Goal: Information Seeking & Learning: Find specific fact

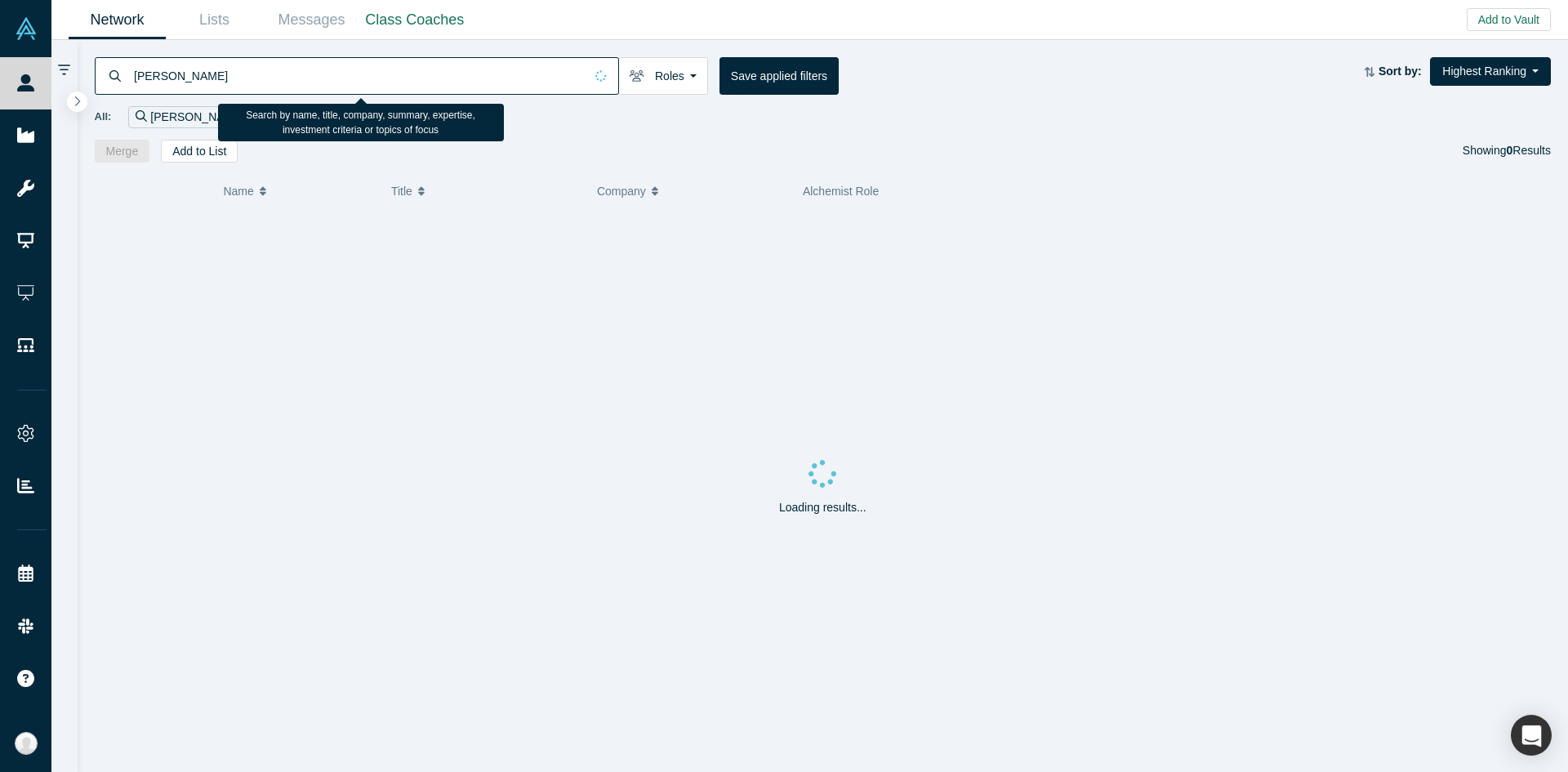
click at [365, 84] on input "[PERSON_NAME]" at bounding box center [358, 75] width 452 height 38
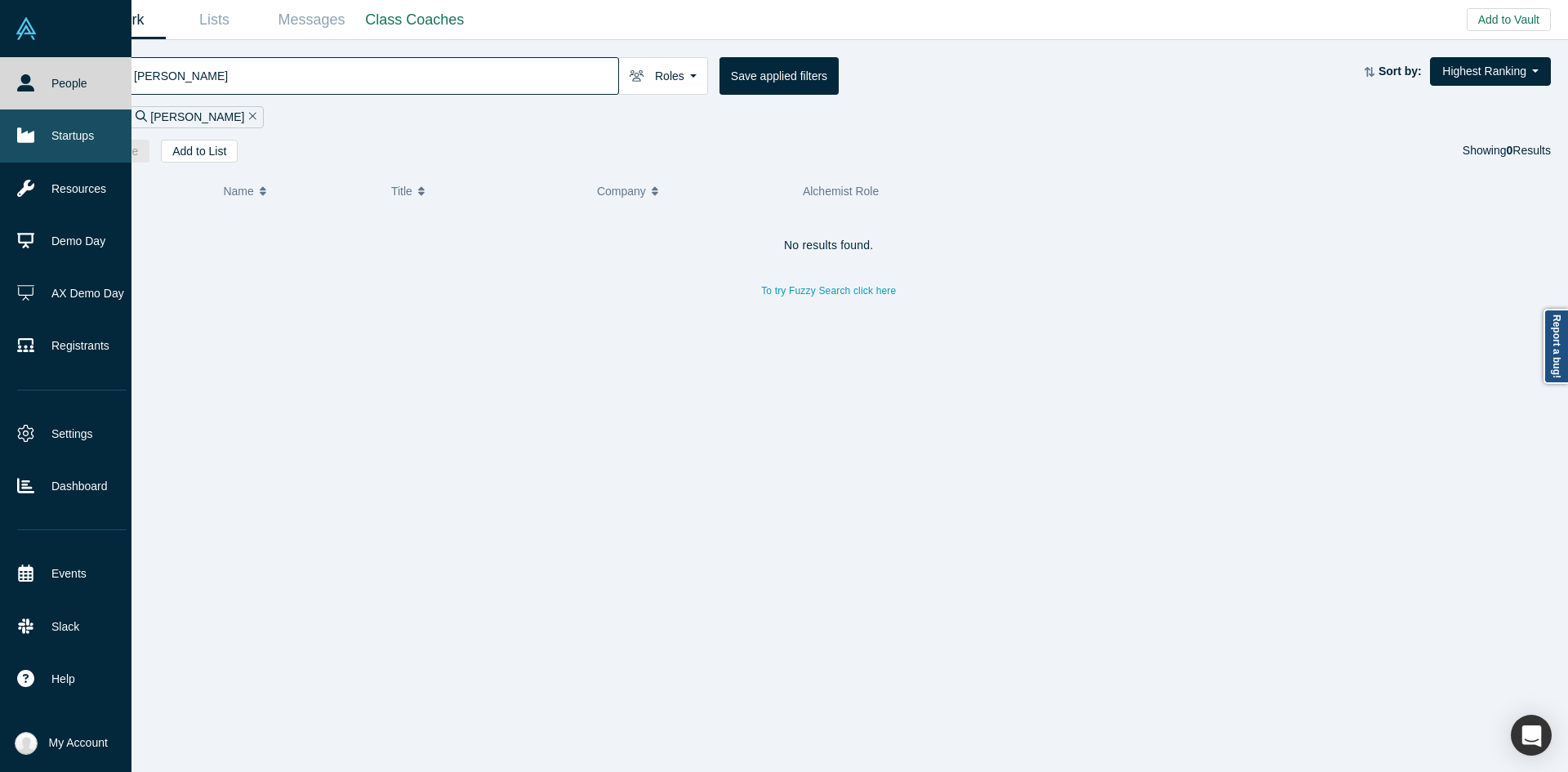
click at [74, 157] on link "Startups" at bounding box center [72, 135] width 144 height 52
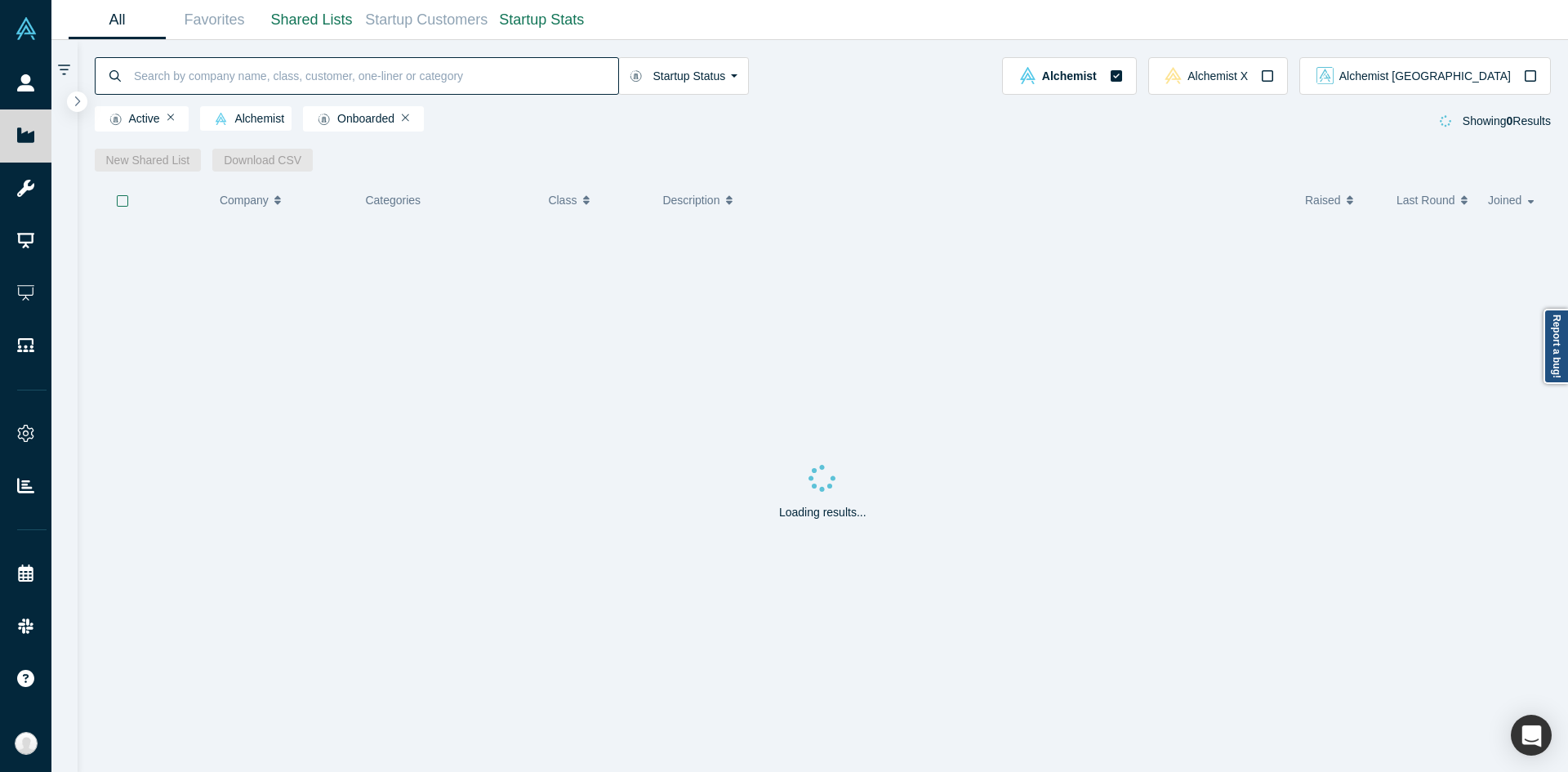
click at [330, 71] on input at bounding box center [375, 75] width 486 height 38
click at [532, 71] on input "[PERSON_NAME]" at bounding box center [375, 75] width 486 height 38
paste input "[PERSON_NAME][EMAIL_ADDRESS]"
type input "[PERSON_NAME][EMAIL_ADDRESS]"
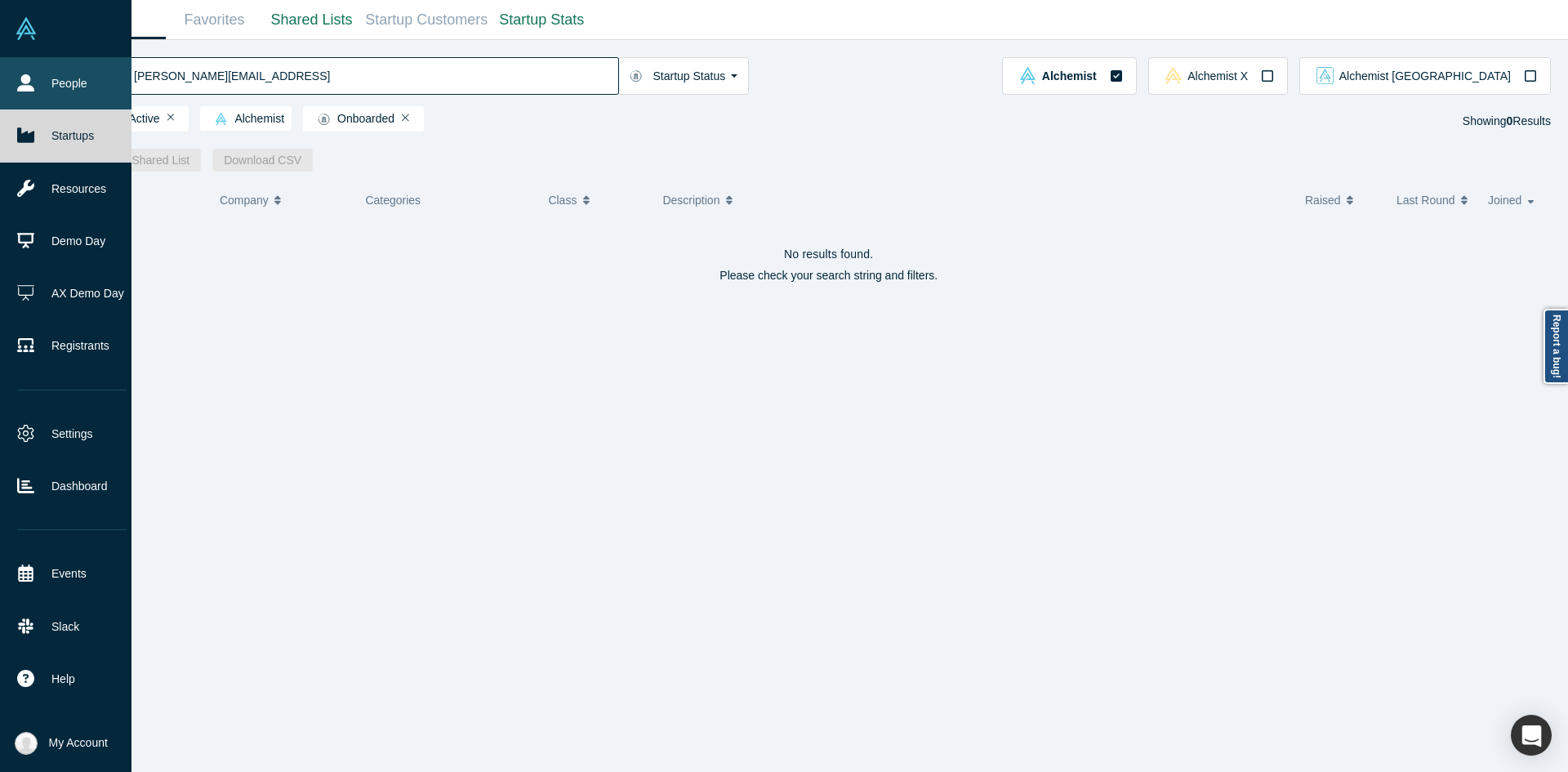
click at [37, 83] on link "People" at bounding box center [72, 83] width 144 height 52
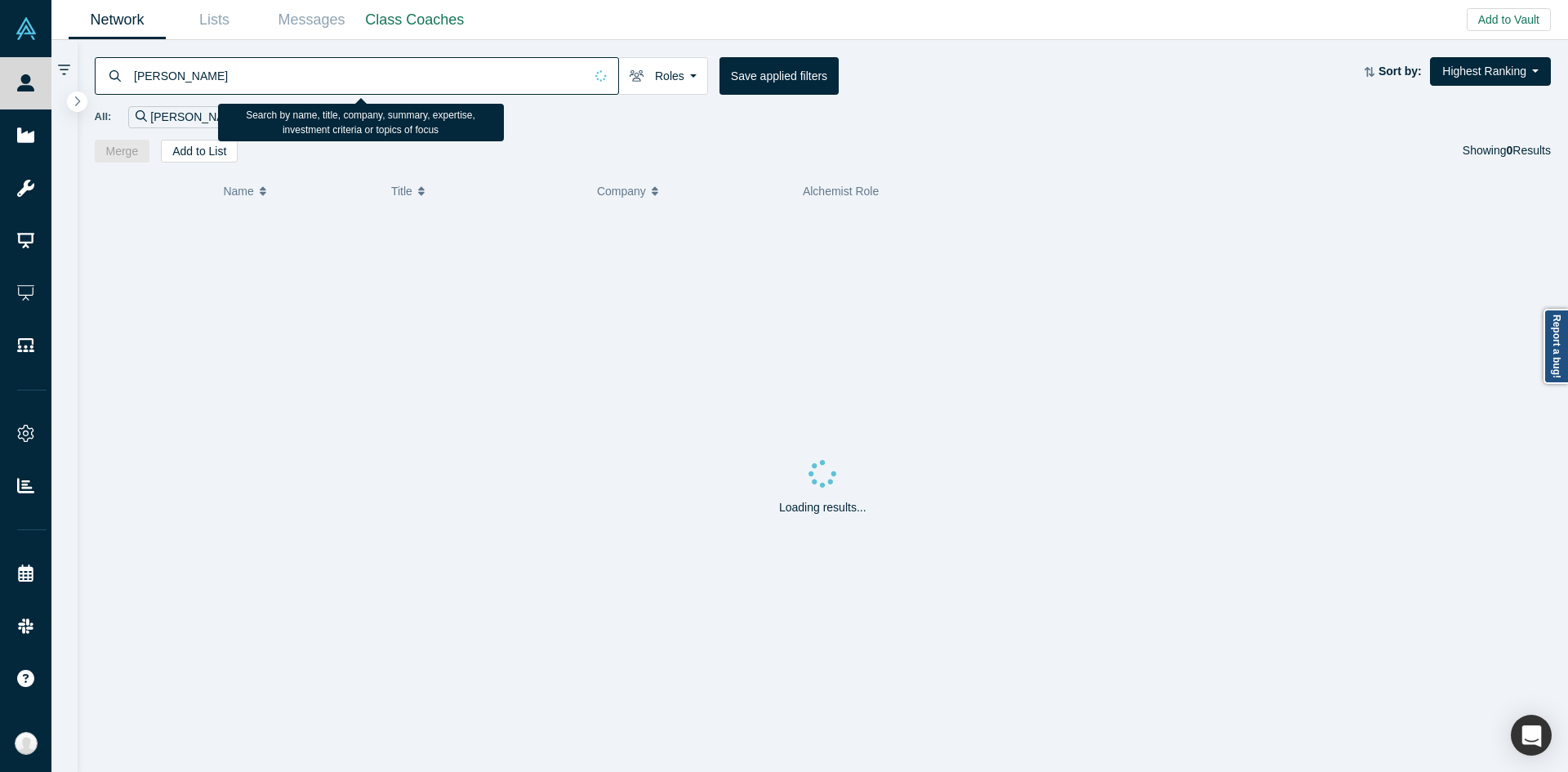
click at [241, 78] on input "[PERSON_NAME]" at bounding box center [358, 75] width 452 height 38
type input "[PERSON_NAME][EMAIL_ADDRESS]"
click at [242, 74] on input "[PERSON_NAME][EMAIL_ADDRESS]" at bounding box center [358, 75] width 452 height 38
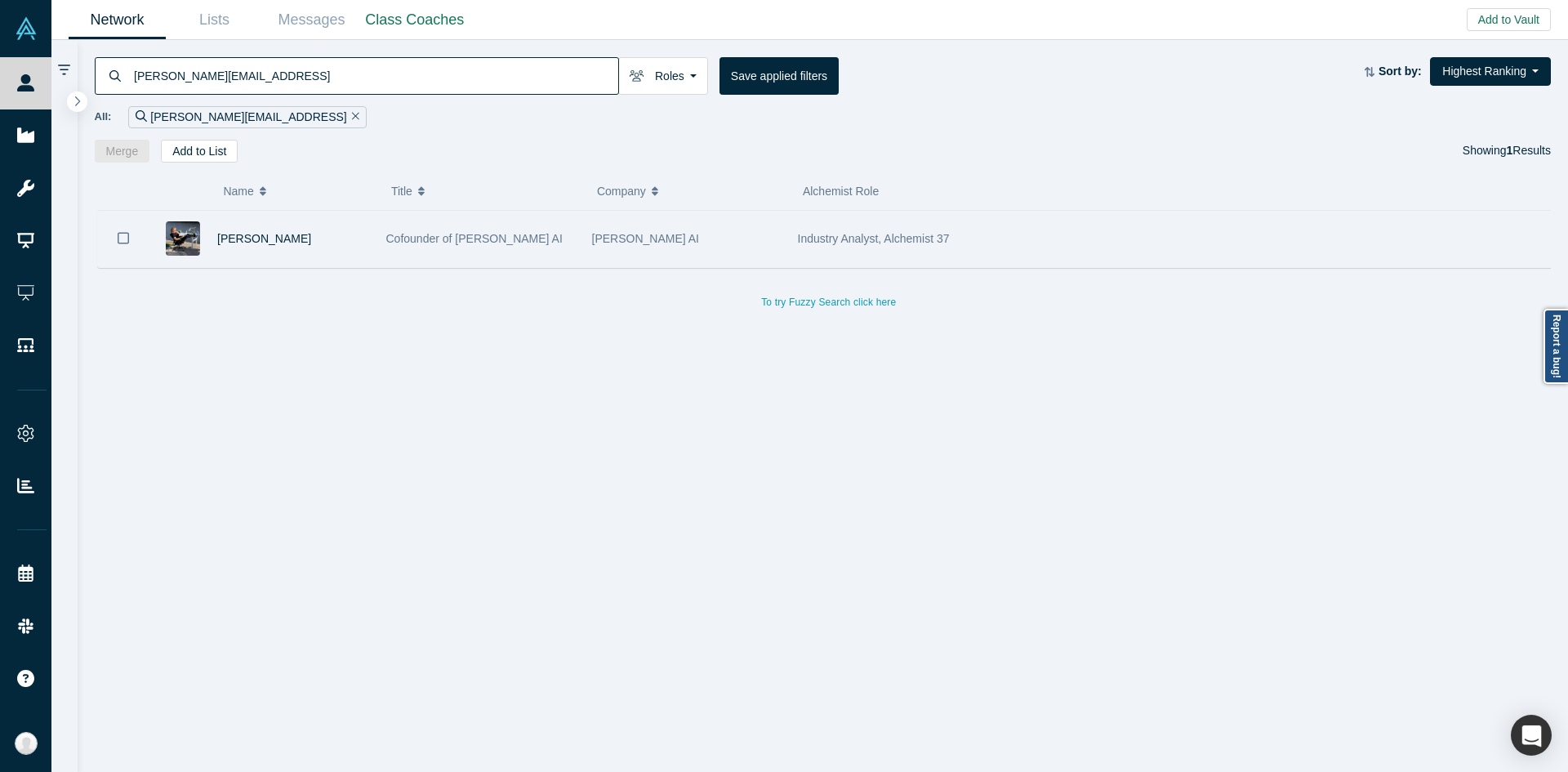
click at [316, 254] on div "[PERSON_NAME]" at bounding box center [293, 239] width 152 height 56
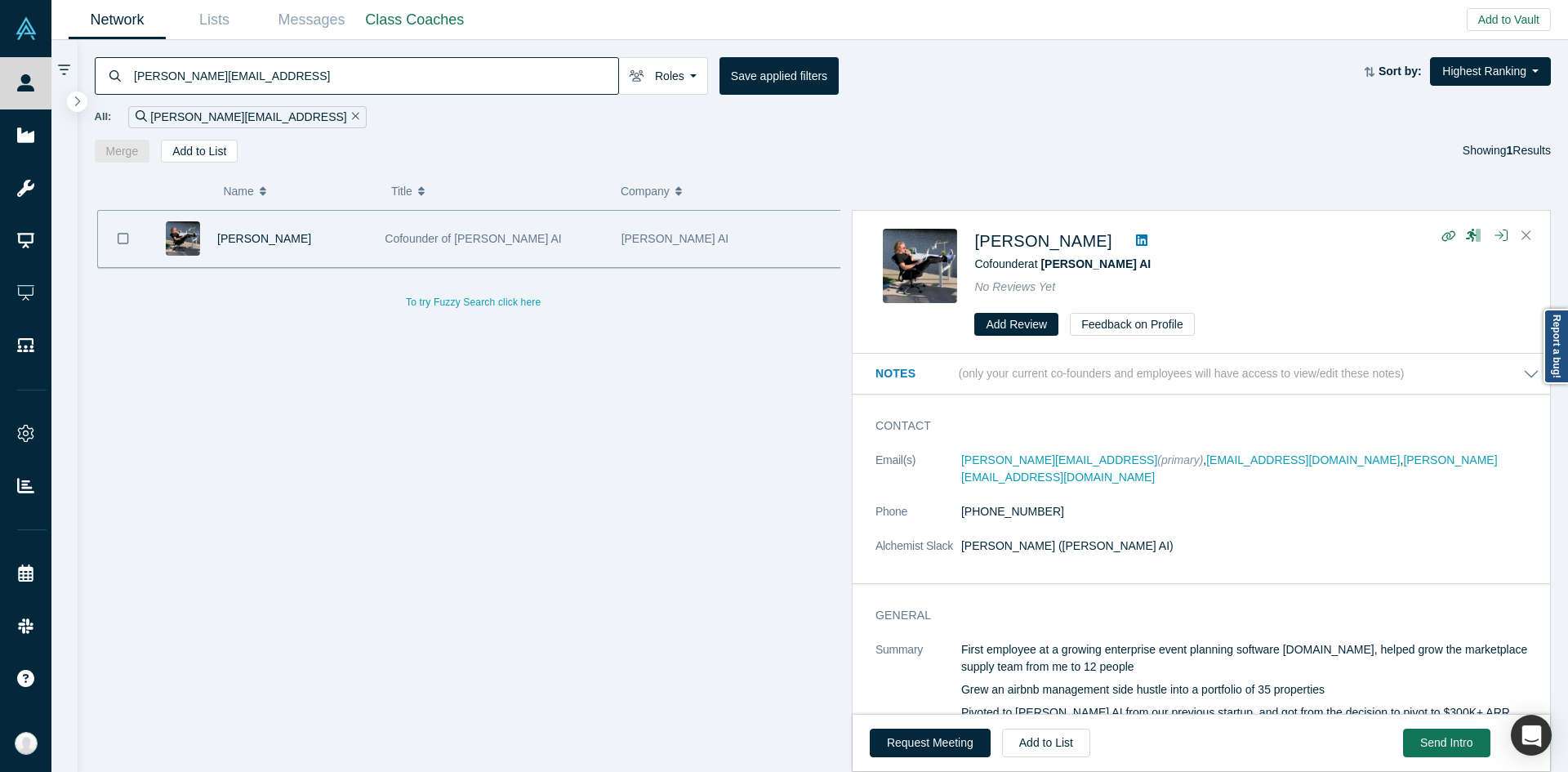
click at [1062, 537] on dd "[PERSON_NAME] ([PERSON_NAME] AI)" at bounding box center [1250, 546] width 578 height 17
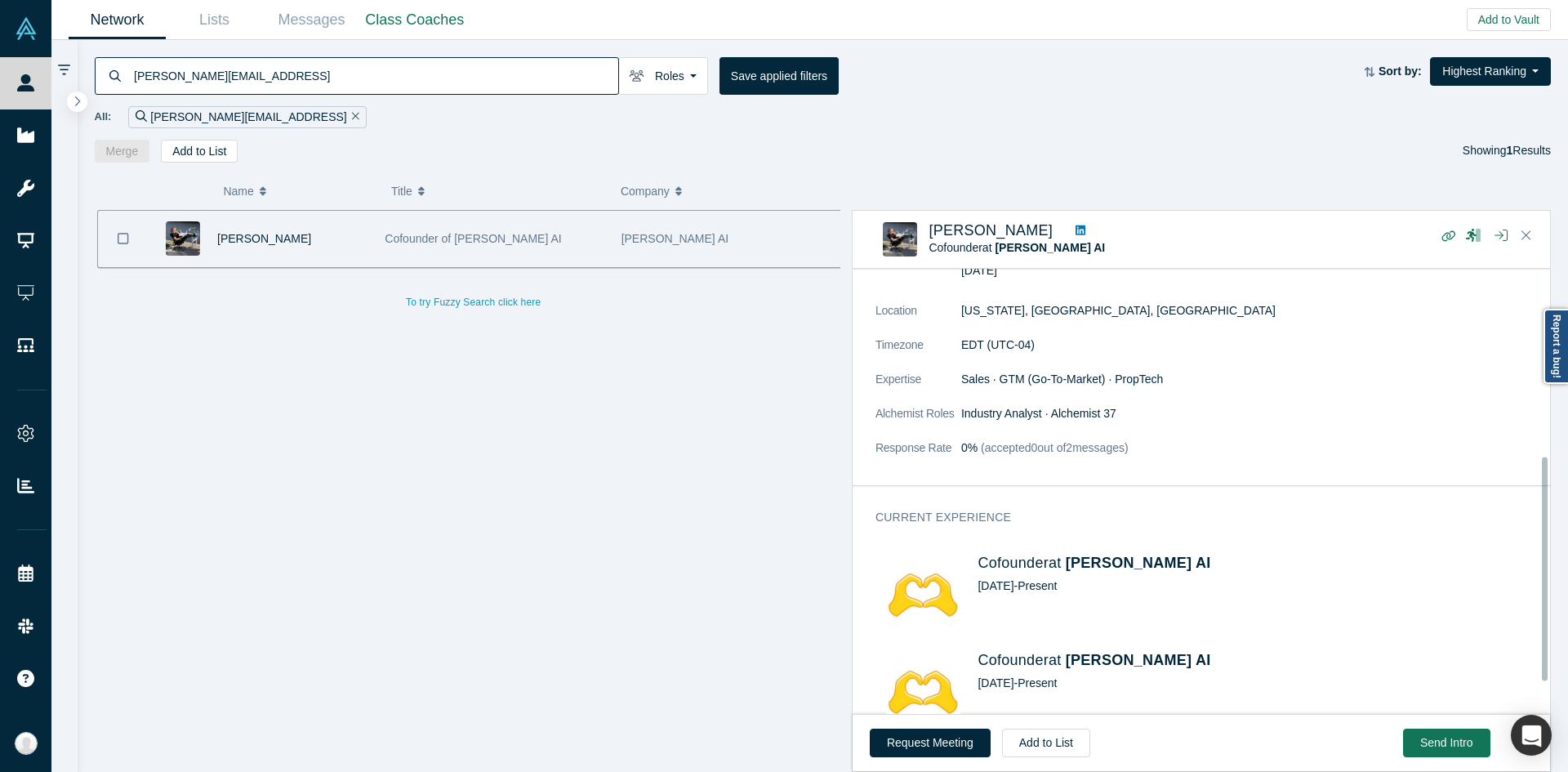
scroll to position [373, 0]
drag, startPoint x: 1063, startPoint y: 246, endPoint x: 999, endPoint y: 251, distance: 64.2
click at [999, 251] on div "Cofounder at [PERSON_NAME] AI" at bounding box center [1200, 248] width 544 height 17
copy span "[PERSON_NAME] AI"
